Goal: Task Accomplishment & Management: Complete application form

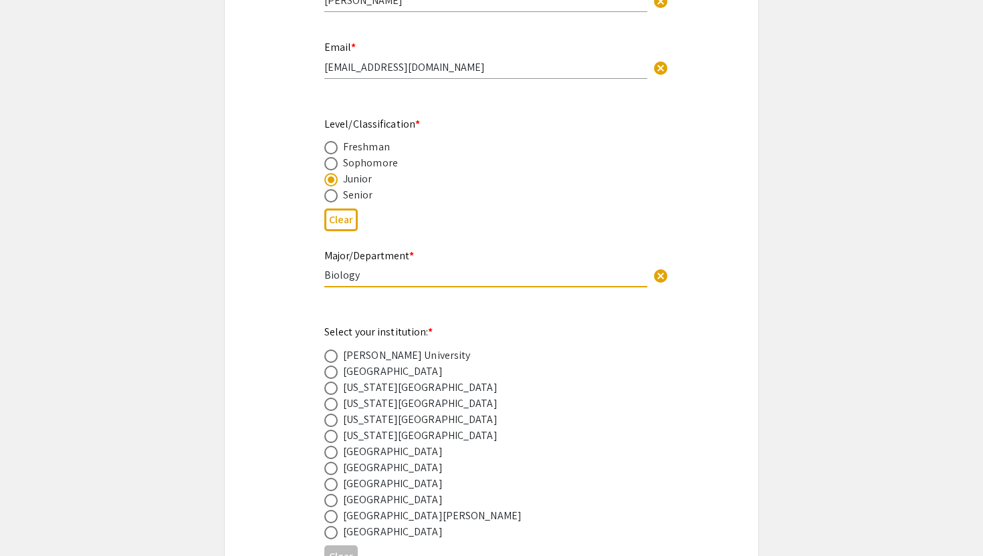
scroll to position [445, 0]
type input "Biology"
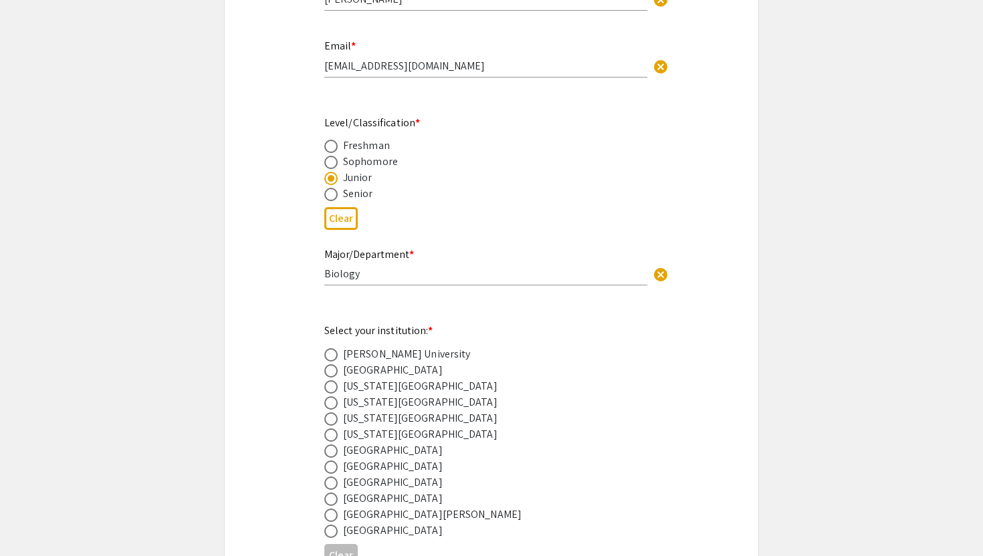
click at [375, 481] on div "[GEOGRAPHIC_DATA]" at bounding box center [393, 483] width 100 height 16
click at [383, 489] on div "[GEOGRAPHIC_DATA]" at bounding box center [393, 483] width 100 height 16
click at [337, 486] on span at bounding box center [330, 483] width 13 height 13
click at [337, 486] on input "radio" at bounding box center [330, 483] width 13 height 13
radio input "true"
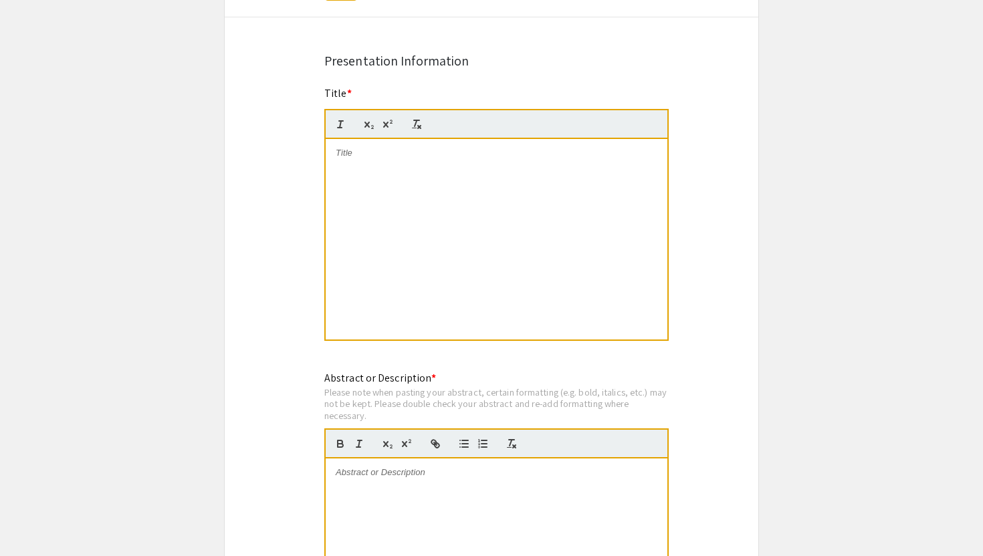
scroll to position [1021, 0]
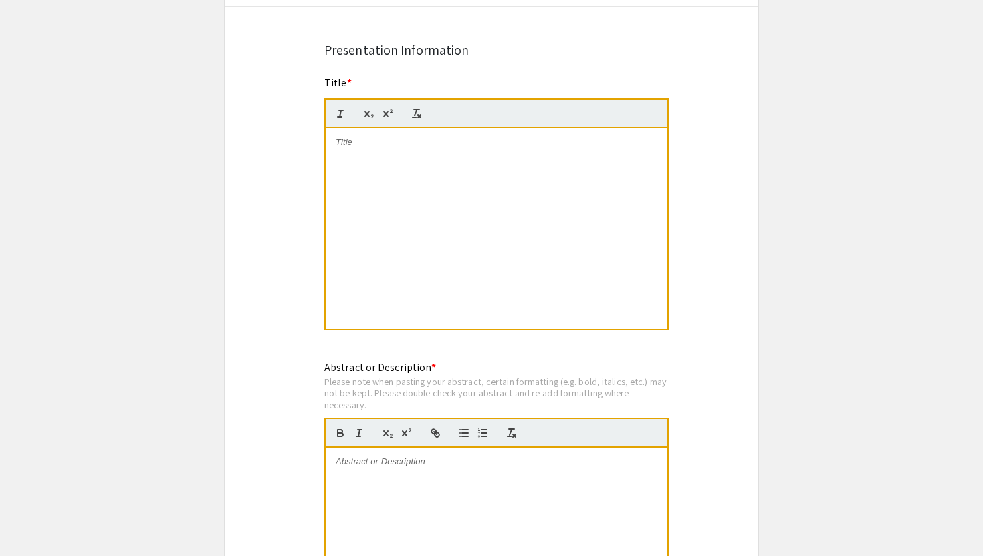
click at [399, 501] on div at bounding box center [497, 548] width 342 height 201
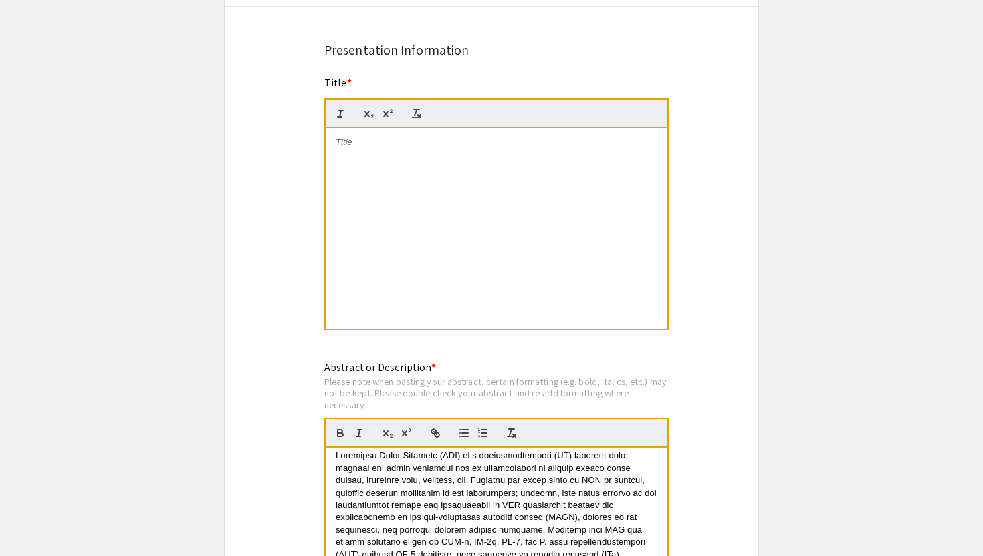
scroll to position [0, 0]
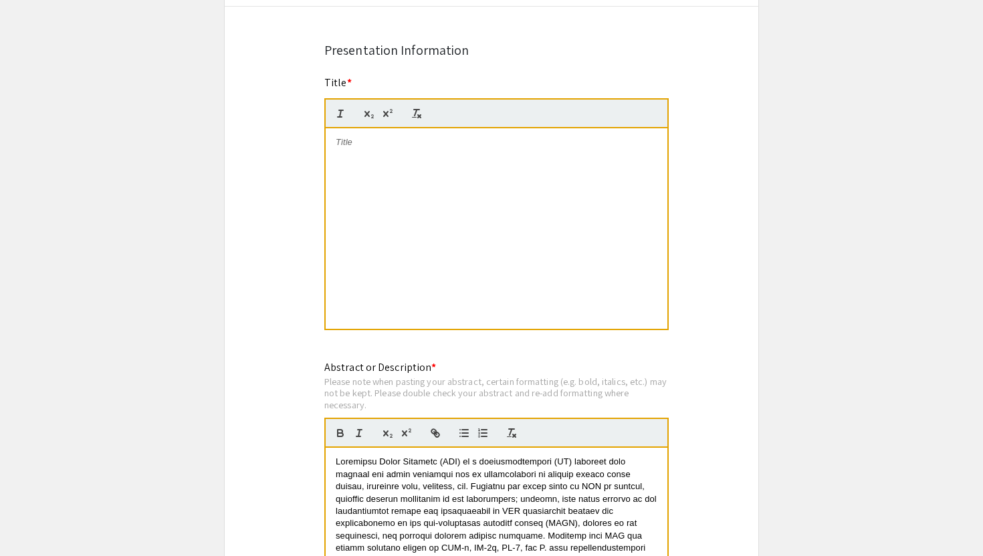
click at [407, 177] on div at bounding box center [497, 228] width 342 height 201
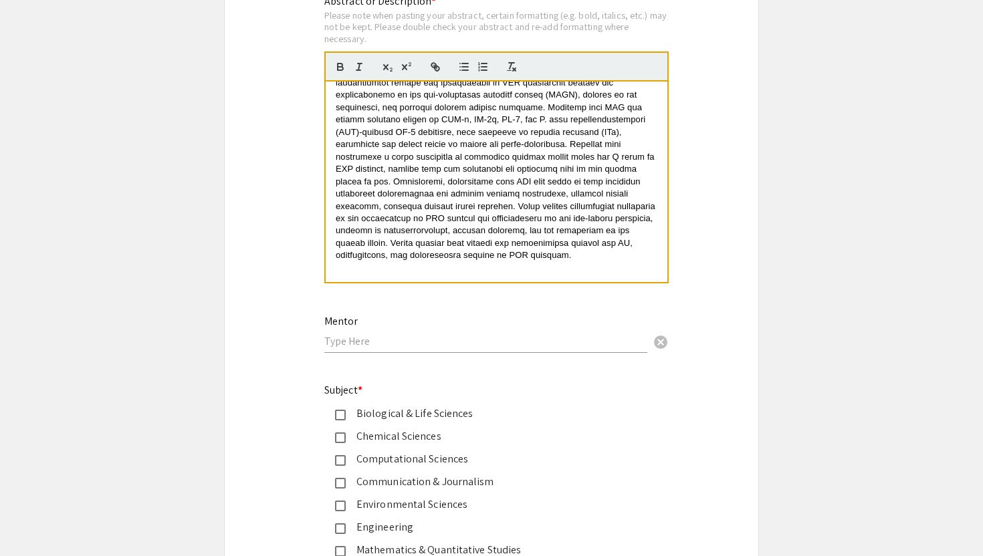
scroll to position [1468, 0]
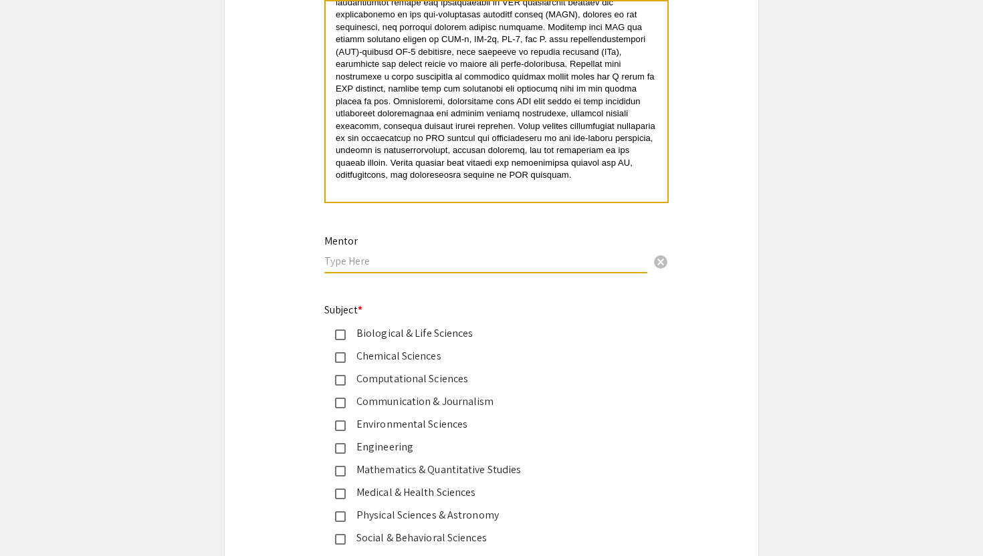
click at [516, 264] on input "text" at bounding box center [485, 261] width 323 height 14
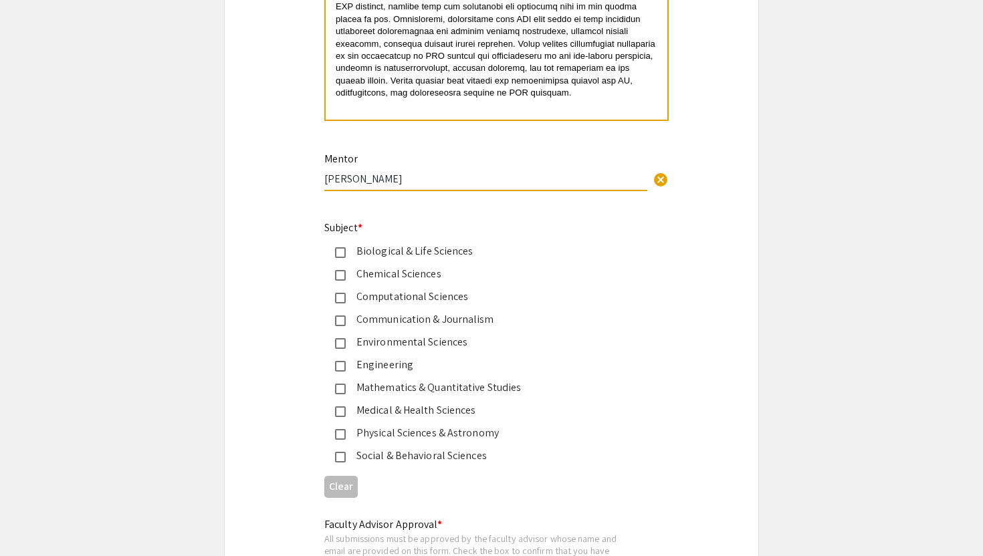
scroll to position [1558, 0]
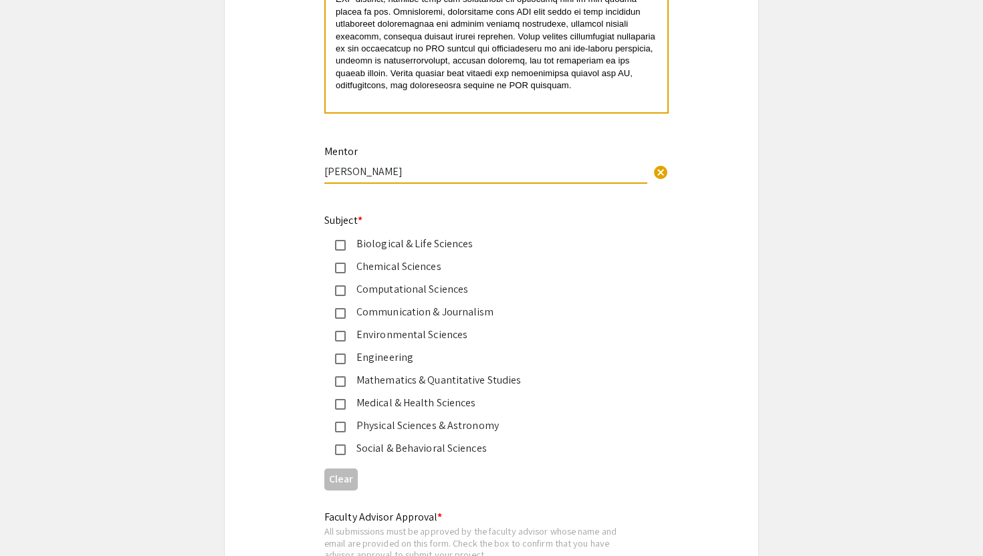
type input "[PERSON_NAME]"
click at [376, 247] on div "Biological & Life Sciences" at bounding box center [486, 244] width 281 height 16
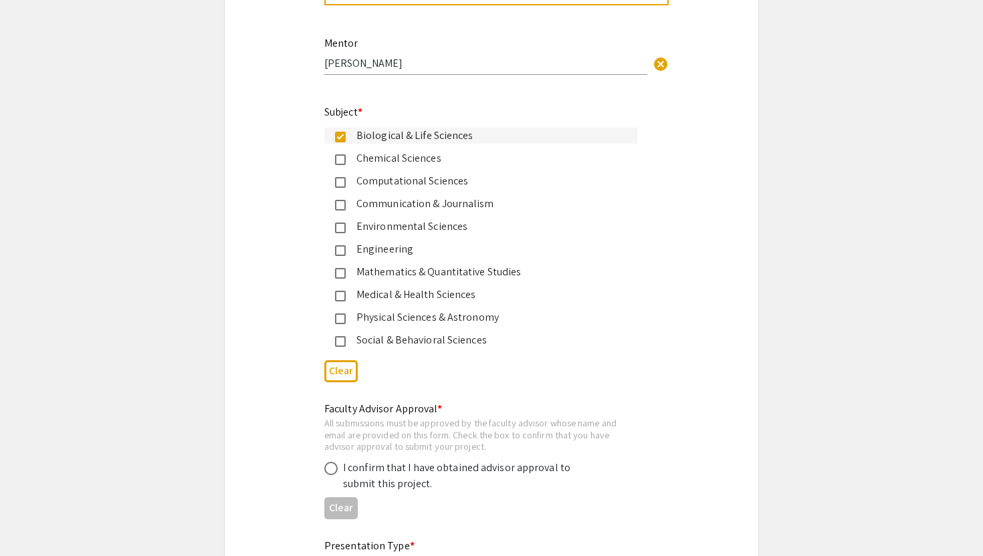
scroll to position [1671, 0]
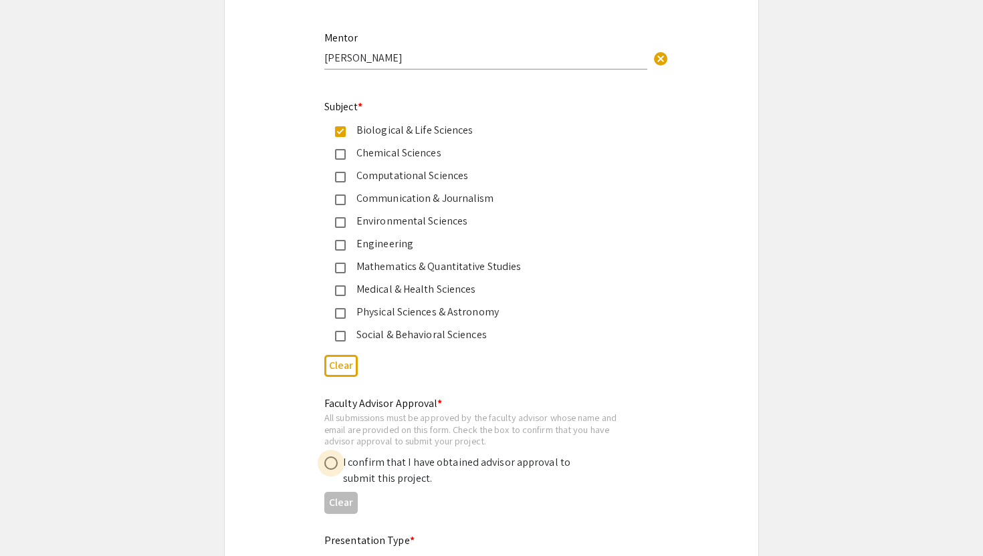
click at [332, 470] on span at bounding box center [330, 463] width 13 height 13
click at [332, 470] on input "radio" at bounding box center [330, 463] width 13 height 13
radio input "true"
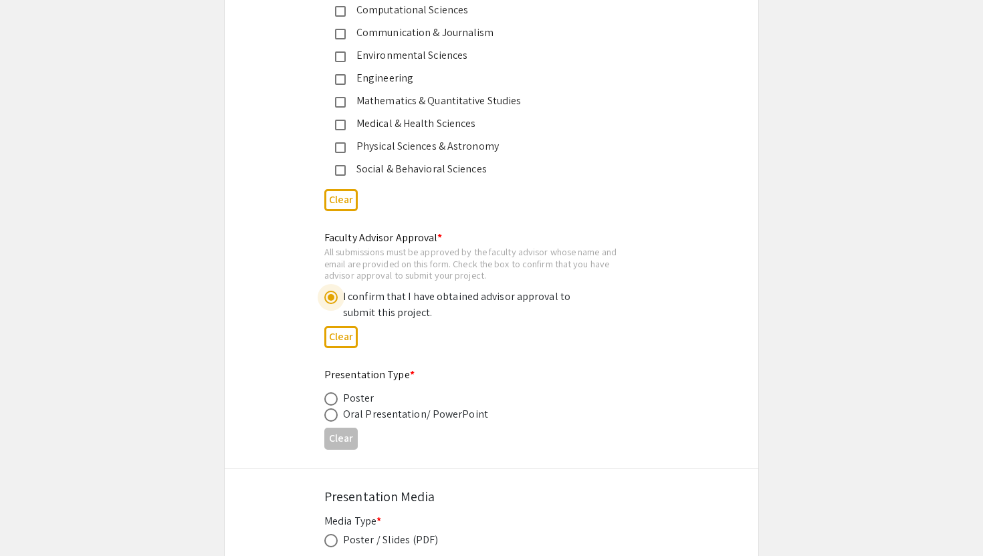
scroll to position [1847, 0]
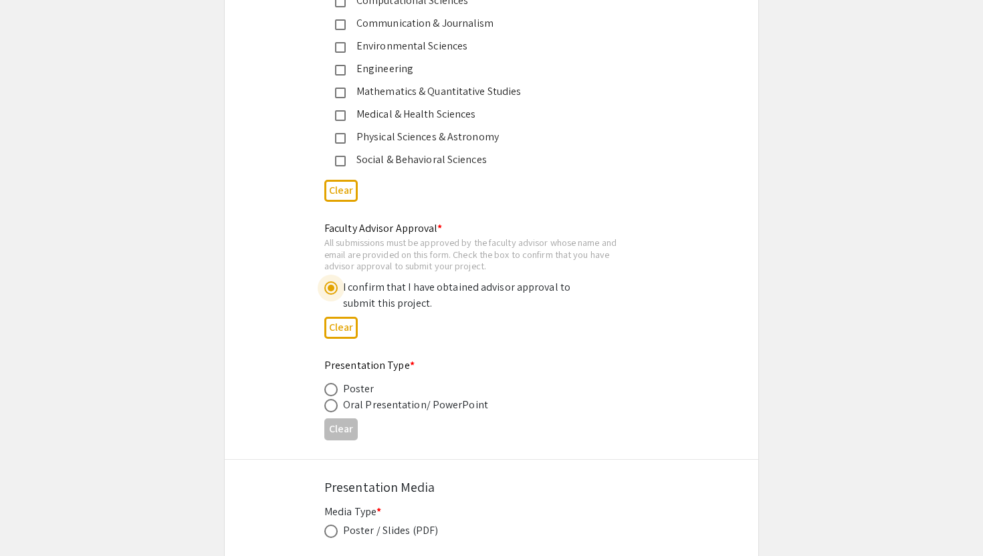
click at [356, 395] on div "Poster" at bounding box center [358, 389] width 31 height 16
click at [333, 385] on mat-radio-button at bounding box center [333, 389] width 19 height 16
click at [333, 387] on span at bounding box center [330, 389] width 13 height 13
click at [333, 387] on input "radio" at bounding box center [330, 389] width 13 height 13
radio input "true"
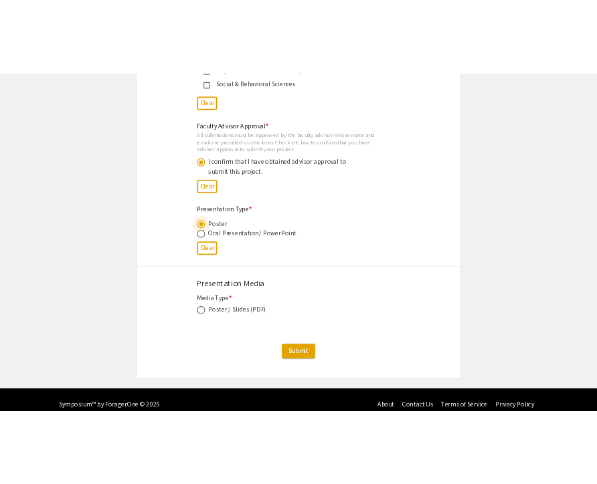
scroll to position [2008, 0]
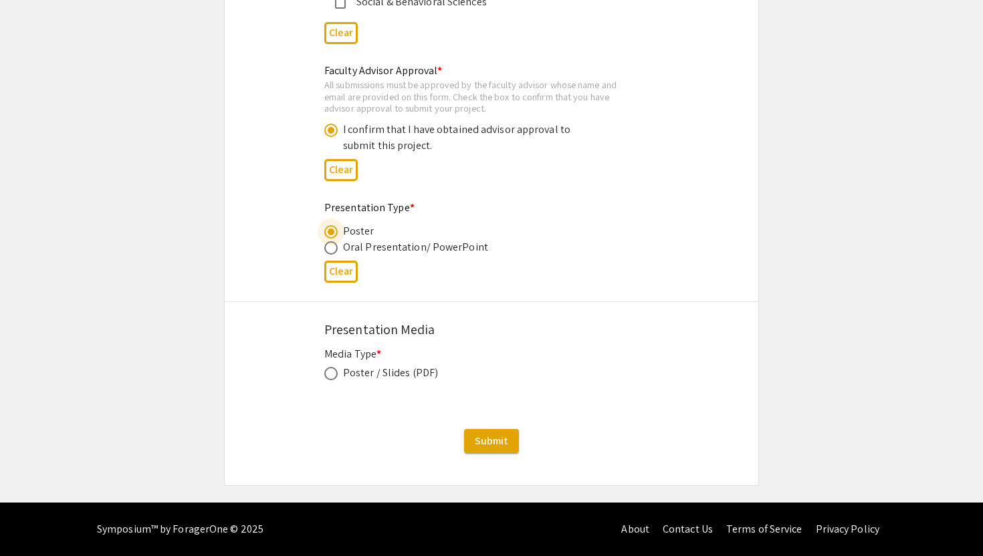
click at [336, 376] on span at bounding box center [330, 373] width 13 height 13
click at [336, 376] on input "radio" at bounding box center [330, 373] width 13 height 13
radio input "true"
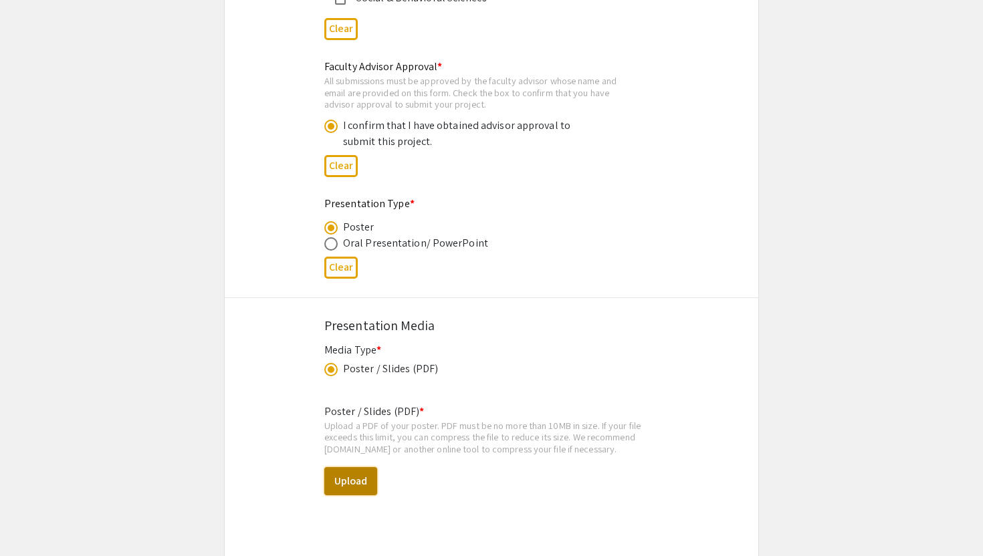
click at [353, 490] on button "Upload" at bounding box center [350, 481] width 53 height 28
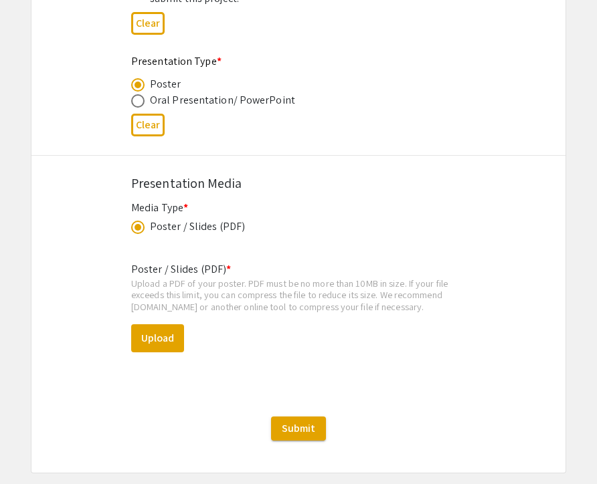
scroll to position [2199, 0]
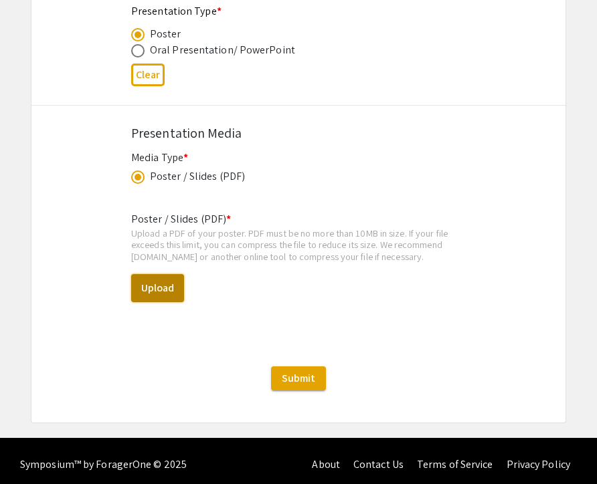
click at [166, 296] on button "Upload" at bounding box center [157, 288] width 53 height 28
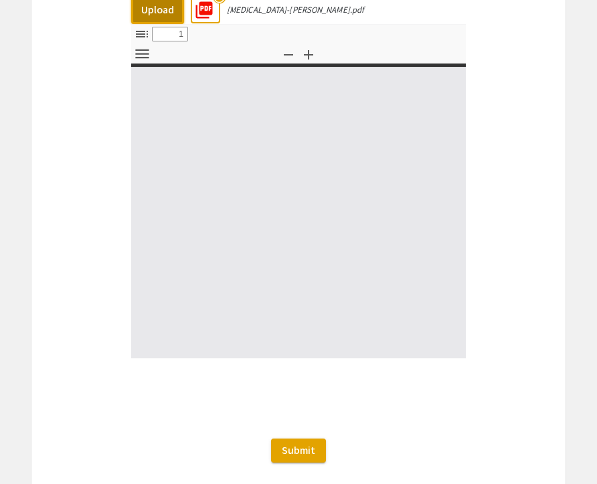
select select "custom"
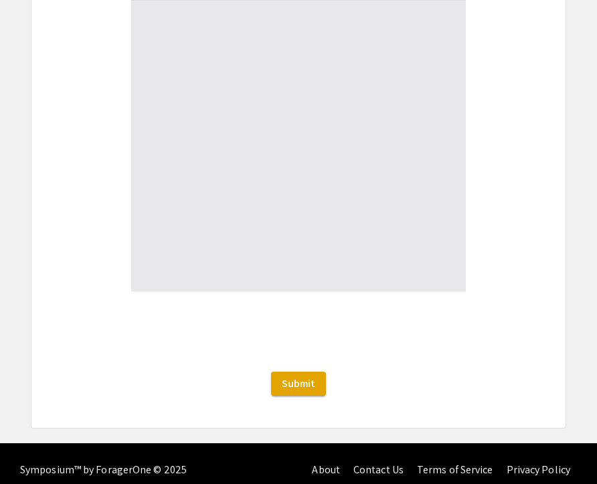
scroll to position [2561, 0]
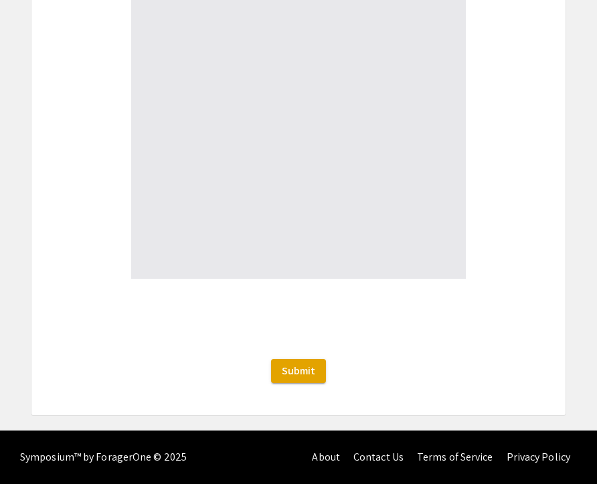
type input "0"
select select "custom"
type input "1"
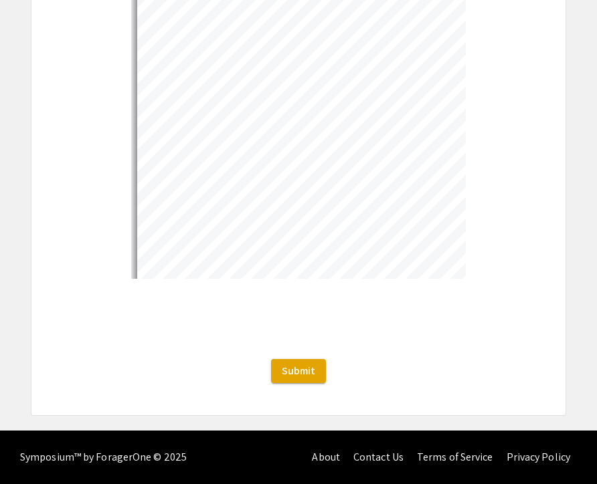
select select "auto"
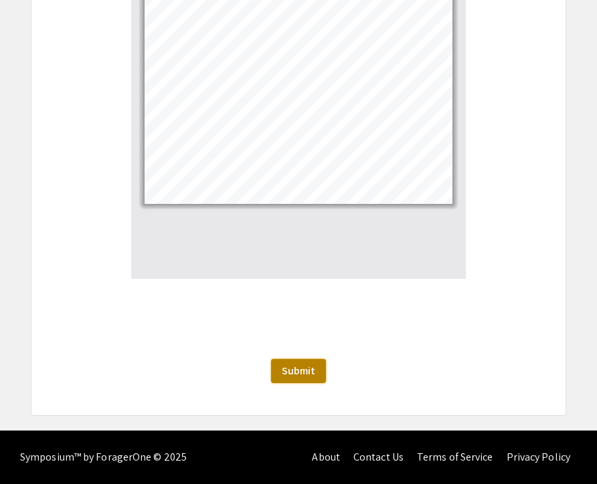
click at [280, 377] on button "Submit" at bounding box center [298, 371] width 55 height 24
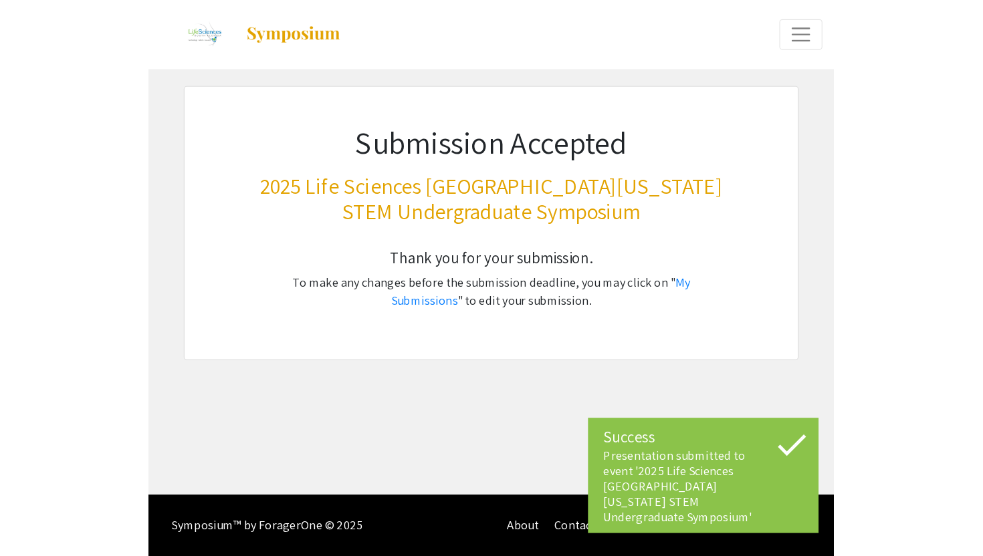
scroll to position [0, 0]
